Goal: Contribute content

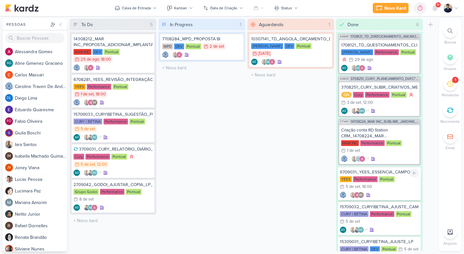
click at [402, 189] on div "YEES Performance Pontual 5/9 [DATE] 18:00" at bounding box center [379, 183] width 79 height 14
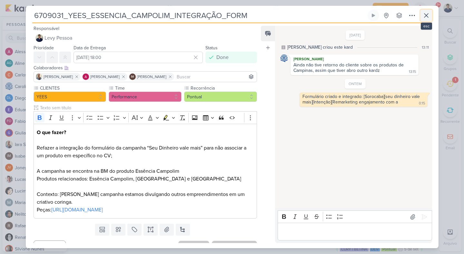
click at [428, 20] on button at bounding box center [426, 16] width 12 height 12
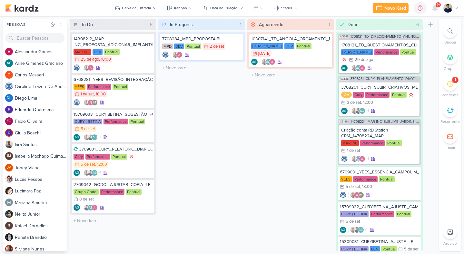
click at [451, 85] on icon at bounding box center [449, 83] width 7 height 7
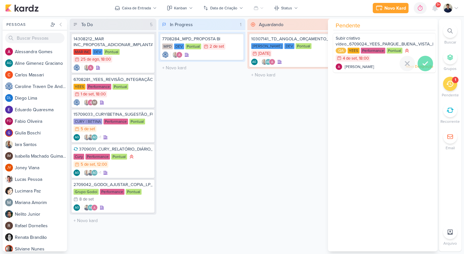
click at [426, 63] on icon at bounding box center [425, 64] width 8 height 8
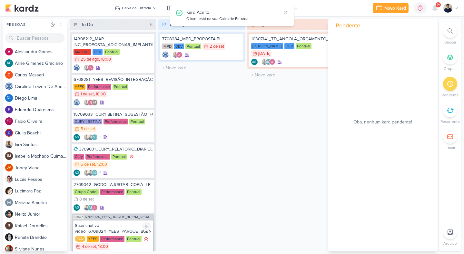
click at [124, 226] on div "Subir criativo vídeo_6709024_YEES_PARQUE_BUENA_VISTA_NOVA_CAMPANHA_TEASER_META" at bounding box center [113, 229] width 76 height 12
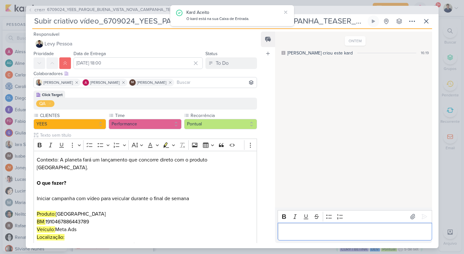
click at [308, 229] on p "Editor editing area: main" at bounding box center [354, 231] width 147 height 8
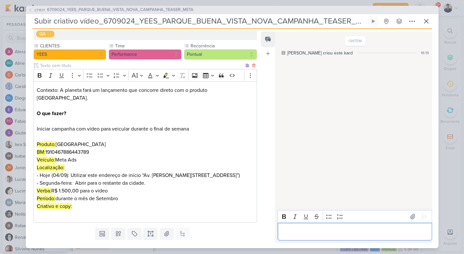
scroll to position [71, 0]
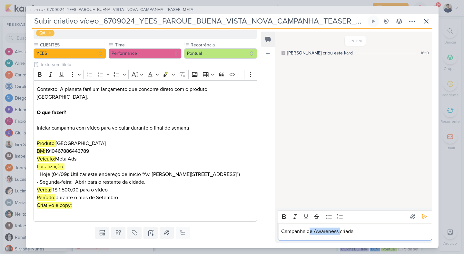
drag, startPoint x: 340, startPoint y: 231, endPoint x: 309, endPoint y: 231, distance: 30.9
click at [309, 231] on p "Campanha de Awareness criada." at bounding box center [354, 231] width 147 height 8
